Goal: Transaction & Acquisition: Obtain resource

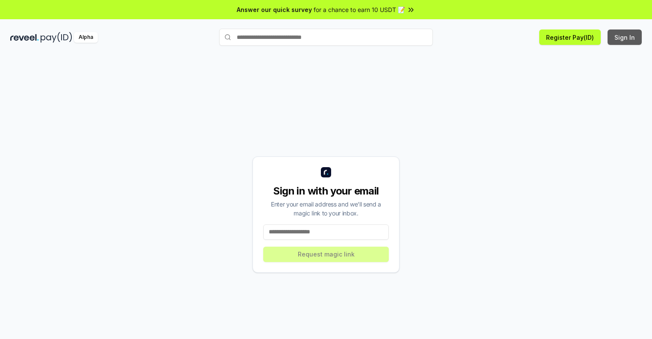
click at [625, 37] on button "Sign In" at bounding box center [625, 37] width 34 height 15
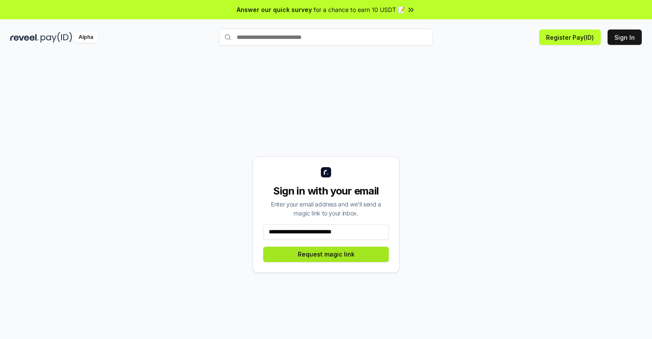
type input "**********"
click at [326, 254] on button "Request magic link" at bounding box center [326, 254] width 126 height 15
